Goal: Task Accomplishment & Management: Complete application form

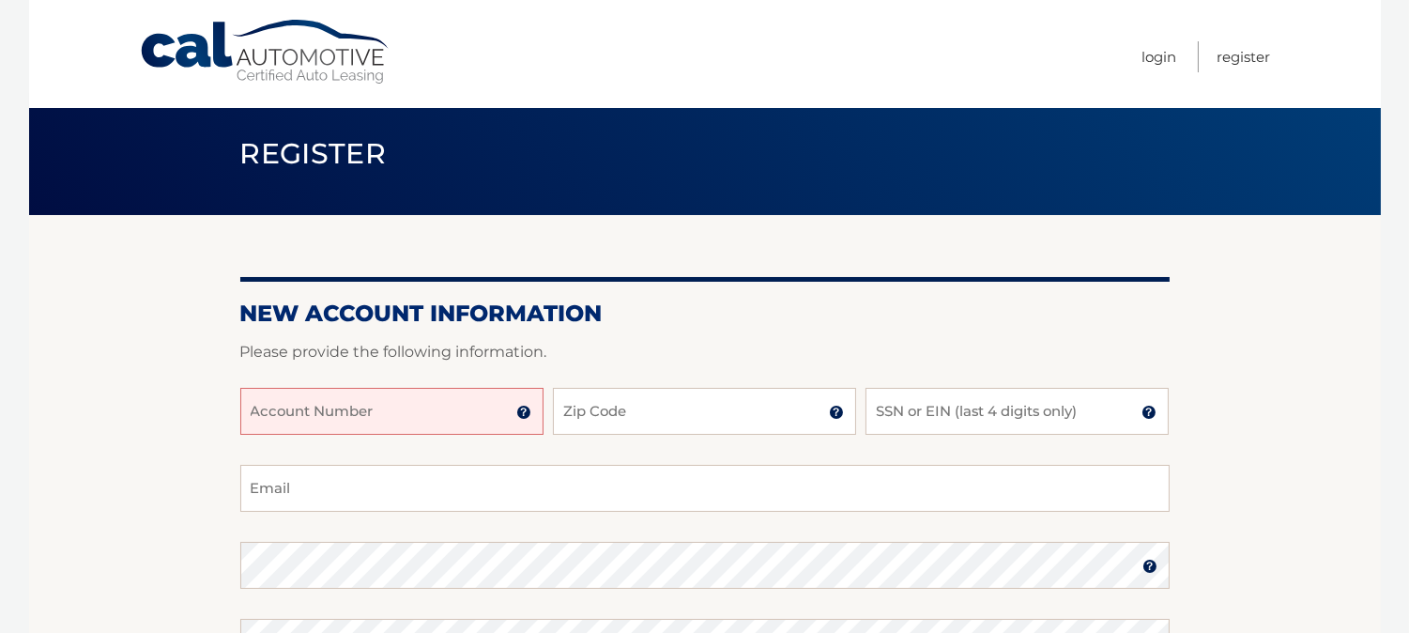
scroll to position [104, 0]
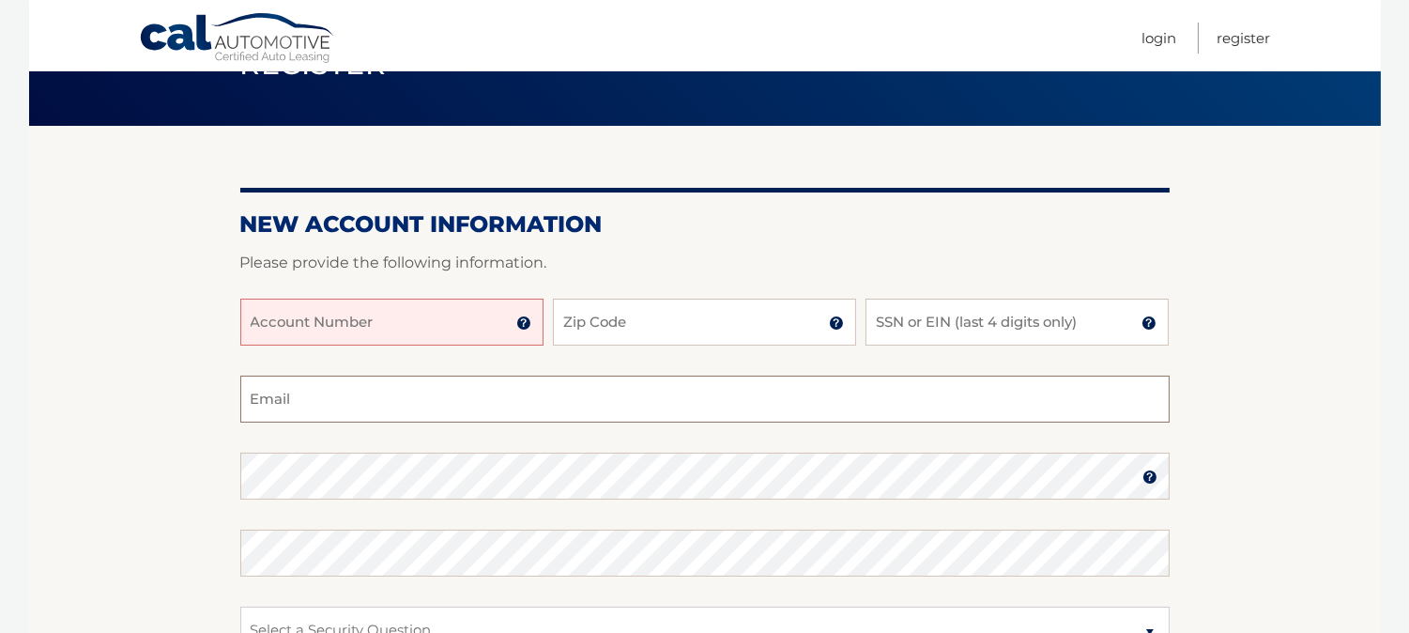
type input "[EMAIL_ADDRESS][DOMAIN_NAME]"
click at [278, 321] on input "Account Number" at bounding box center [391, 322] width 303 height 47
click at [374, 331] on input "Account Number" at bounding box center [391, 322] width 303 height 47
click at [632, 331] on input "Zip Code" at bounding box center [704, 322] width 303 height 47
click at [674, 320] on input "Zip Code" at bounding box center [704, 322] width 303 height 47
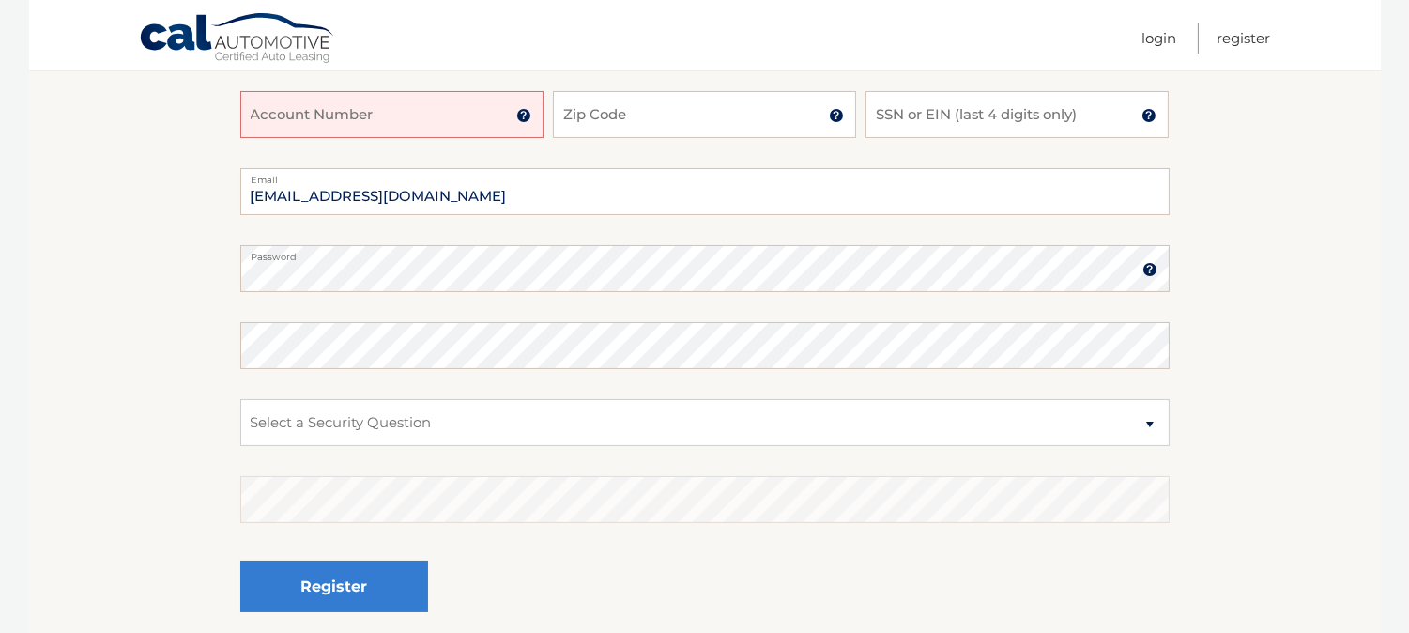
scroll to position [313, 0]
click at [508, 197] on input "[EMAIL_ADDRESS][DOMAIN_NAME]" at bounding box center [705, 190] width 930 height 47
click at [1146, 270] on img at bounding box center [1150, 268] width 15 height 15
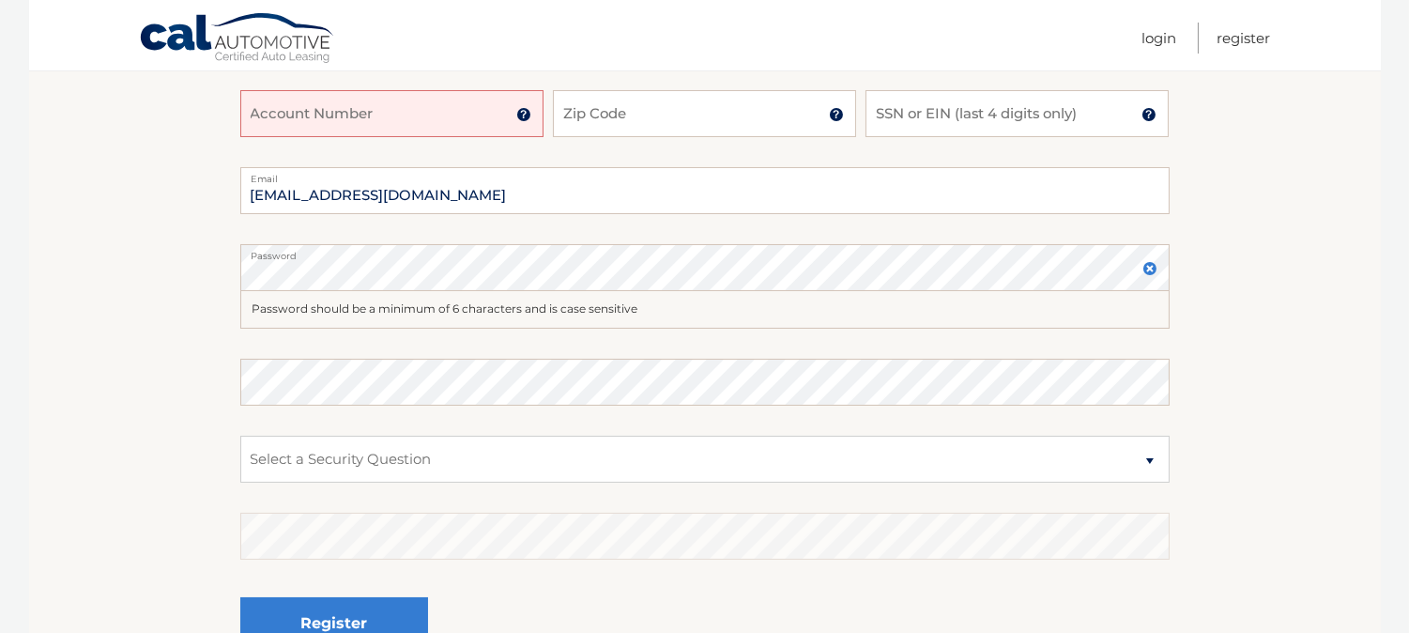
click at [1146, 270] on img at bounding box center [1150, 268] width 15 height 15
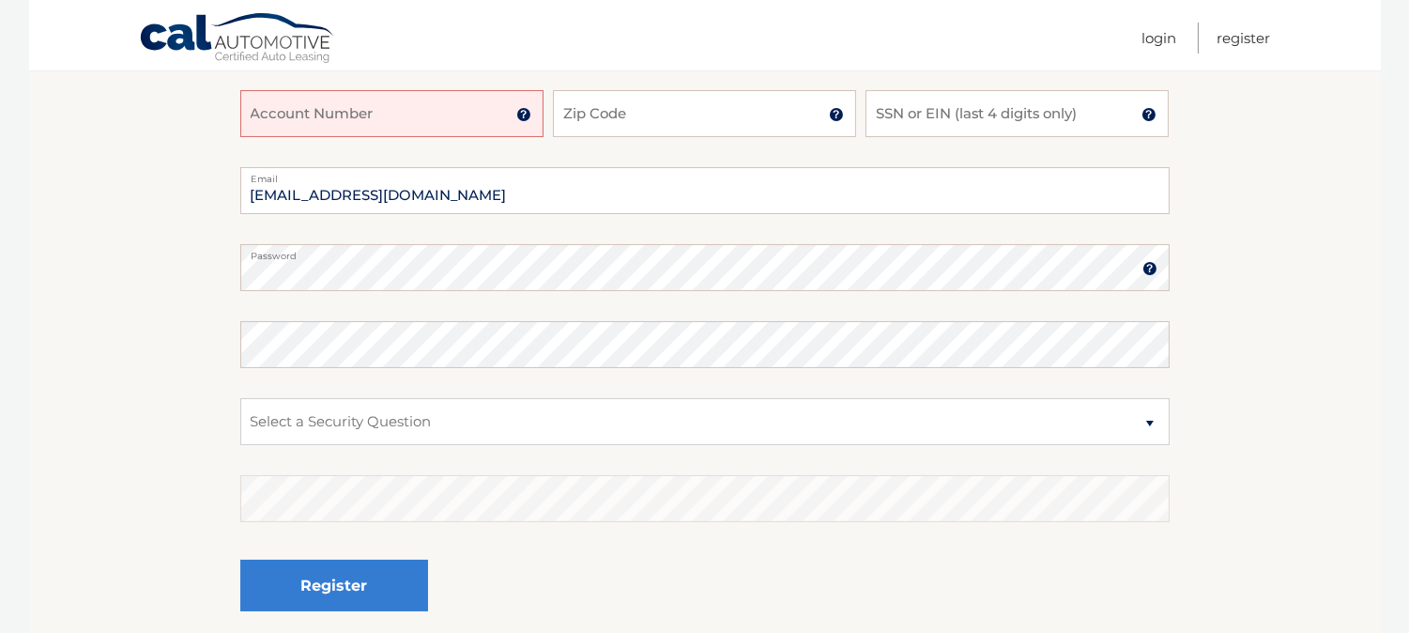
scroll to position [417, 0]
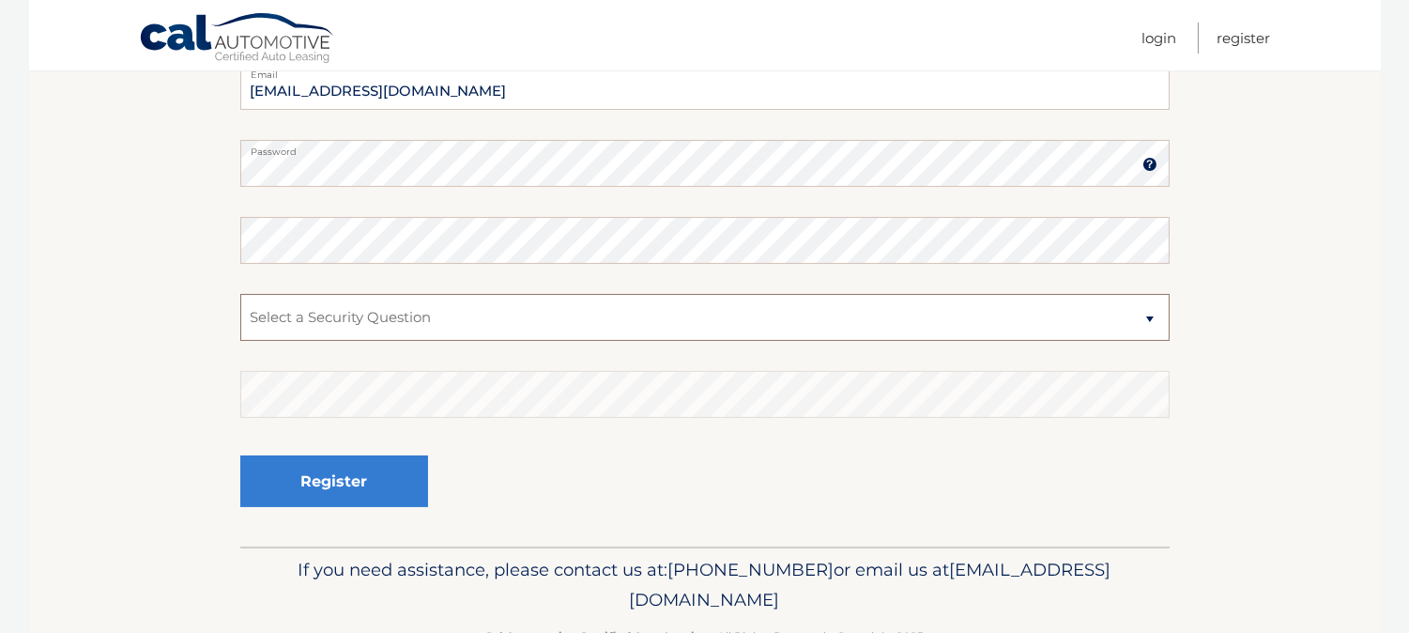
click at [408, 331] on select "Select a Security Question What was the name of your elementary school? What is…" at bounding box center [705, 317] width 930 height 47
click at [148, 389] on section "New Account Information Please provide the following information. Account Numbe…" at bounding box center [705, 179] width 1352 height 733
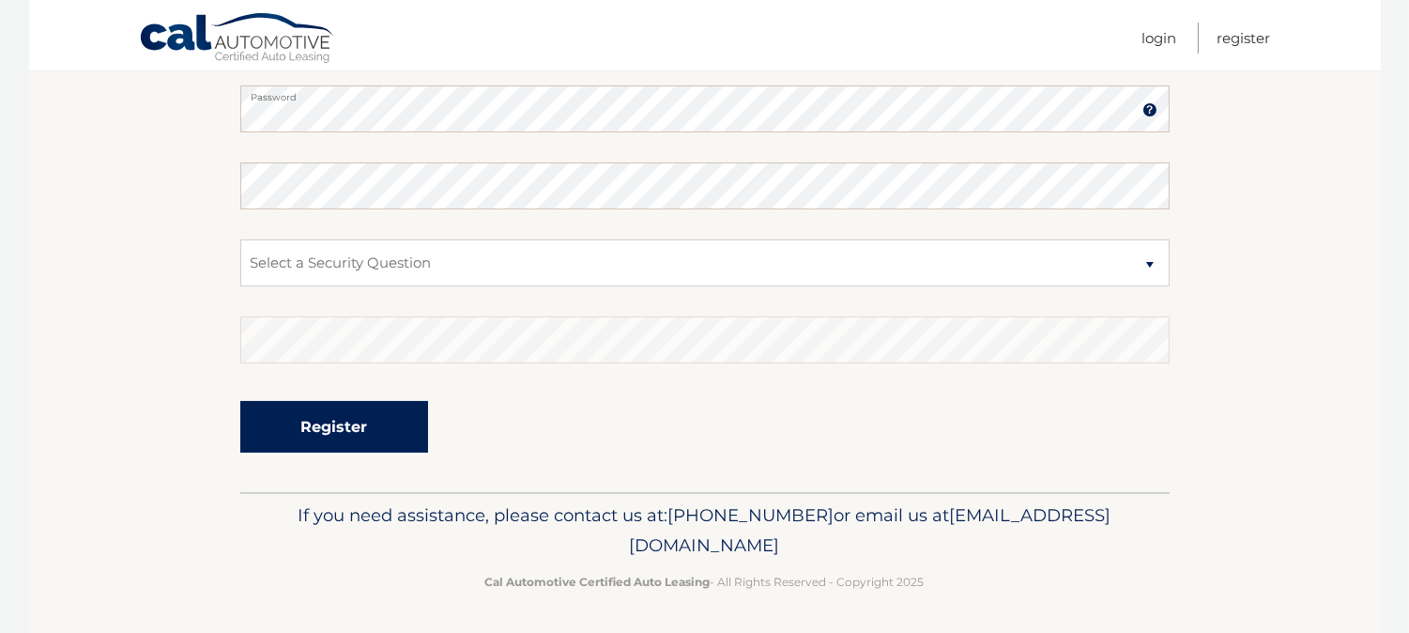
click at [390, 429] on button "Register" at bounding box center [334, 427] width 188 height 52
